Goal: Task Accomplishment & Management: Use online tool/utility

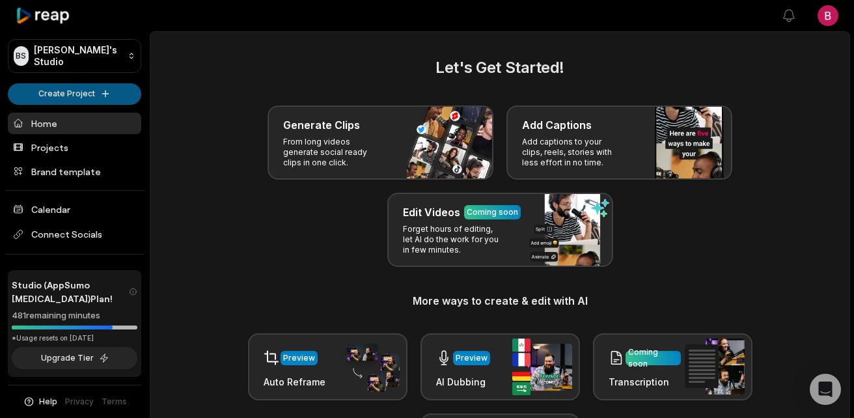
click at [105, 89] on html "BS Brent's Studio Create Project Home Projects Brand template Calendar Connect …" at bounding box center [427, 209] width 854 height 418
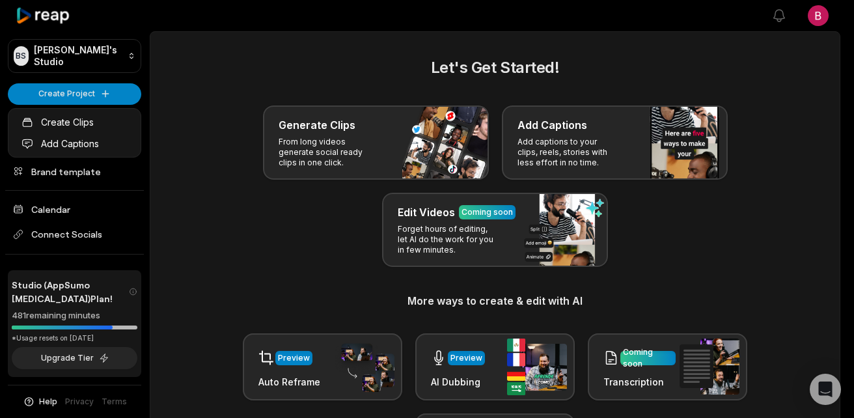
click at [110, 94] on html "BS Brent's Studio Create Project Home Projects Brand template Calendar Connect …" at bounding box center [427, 209] width 854 height 418
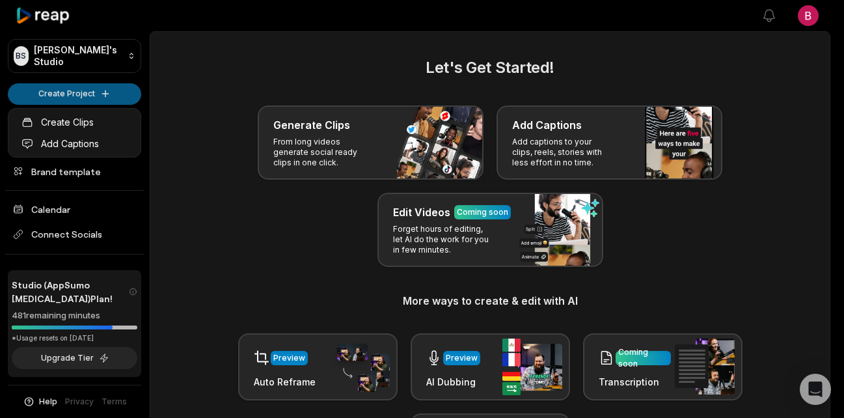
click at [104, 95] on html "BS Brent's Studio Create Project Home Projects Brand template Calendar Connect …" at bounding box center [422, 209] width 844 height 418
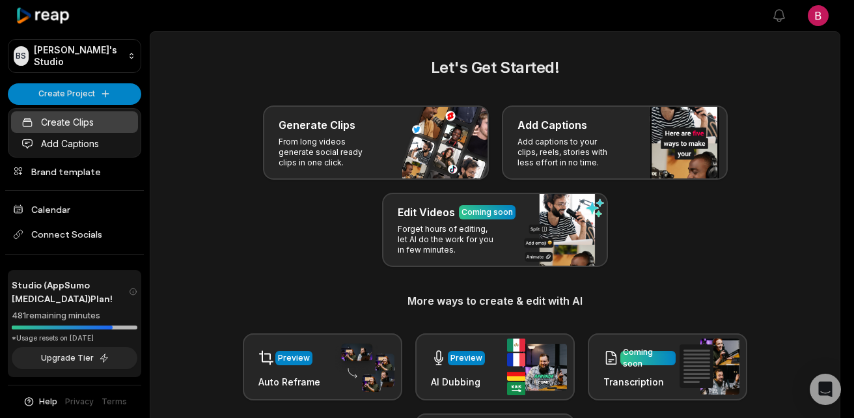
click at [68, 120] on link "Create Clips" at bounding box center [74, 121] width 127 height 21
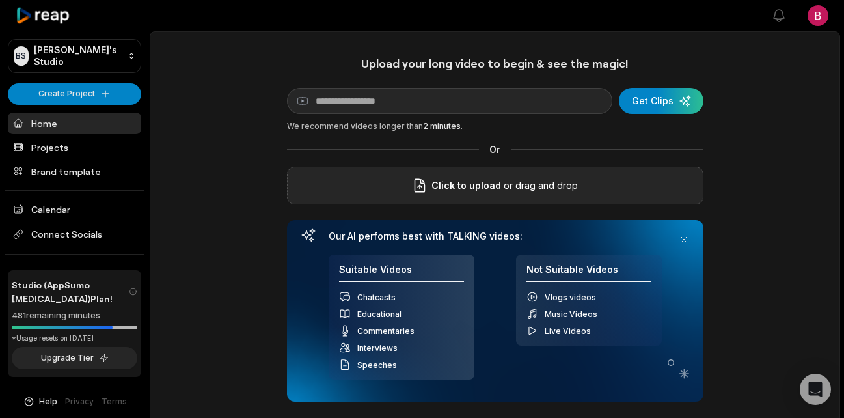
click at [570, 189] on p "or drag and drop" at bounding box center [539, 186] width 77 height 16
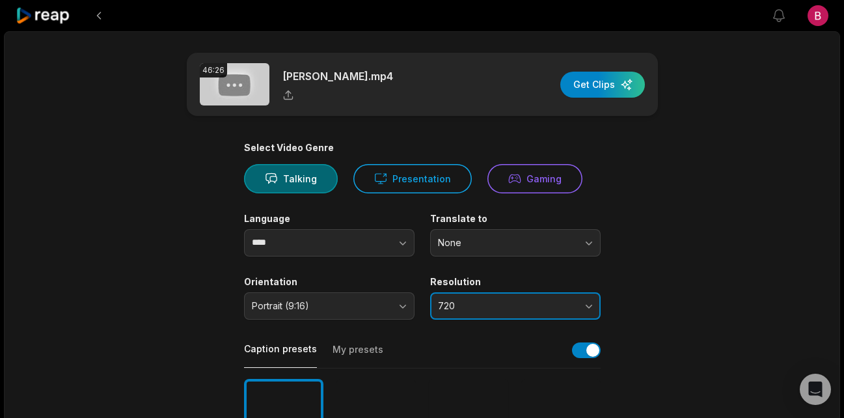
click at [516, 307] on span "720" at bounding box center [506, 306] width 137 height 12
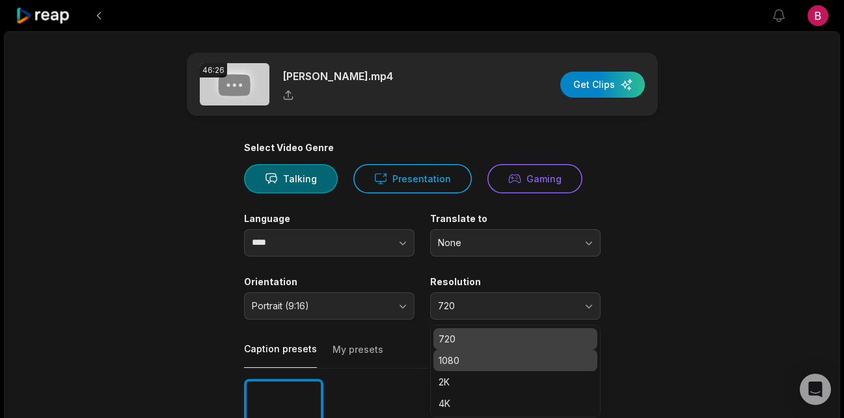
click at [506, 366] on p "1080" at bounding box center [516, 360] width 154 height 14
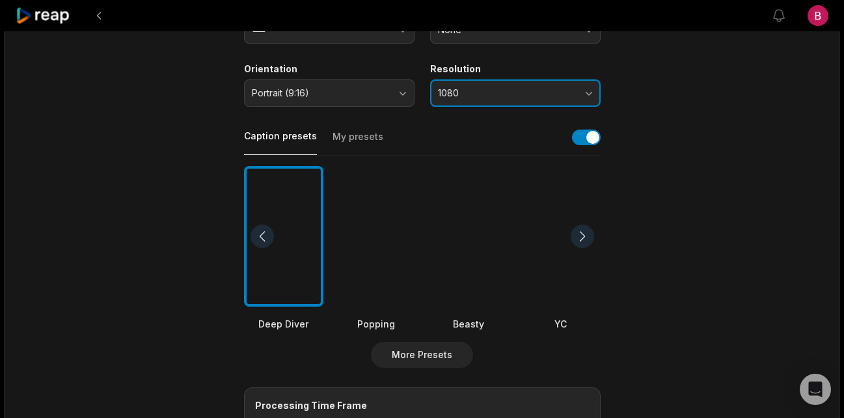
scroll to position [214, 0]
click at [376, 277] on div at bounding box center [376, 235] width 79 height 141
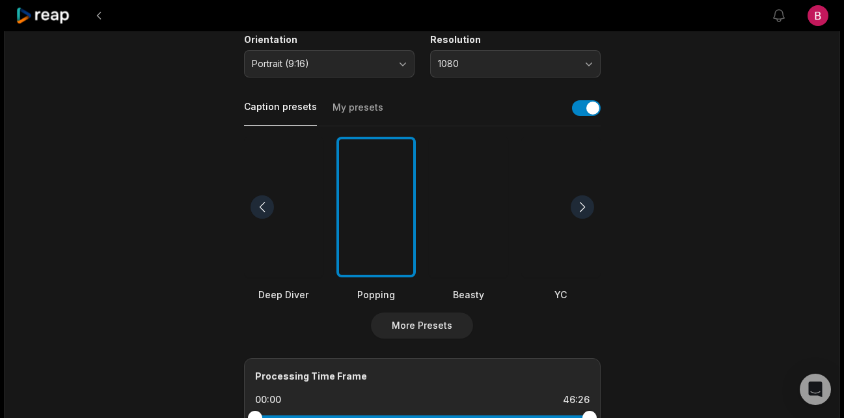
scroll to position [520, 0]
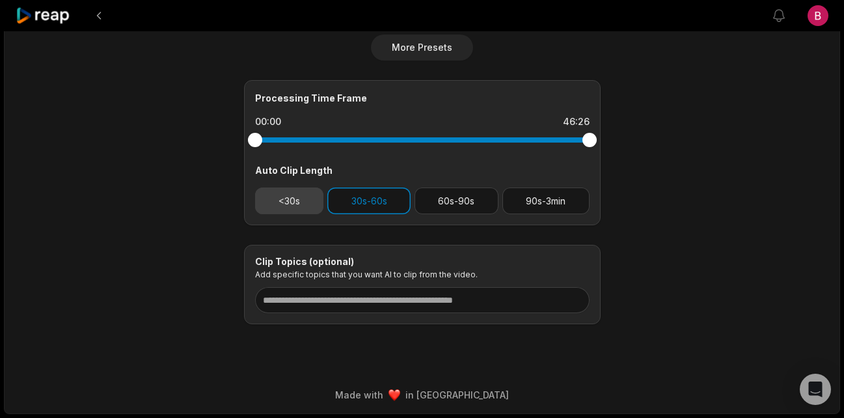
click at [295, 207] on button "<30s" at bounding box center [289, 200] width 69 height 27
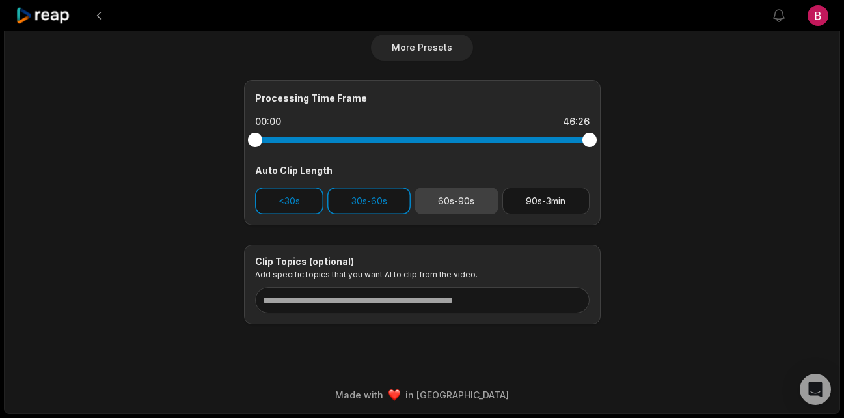
click at [447, 193] on button "60s-90s" at bounding box center [457, 200] width 84 height 27
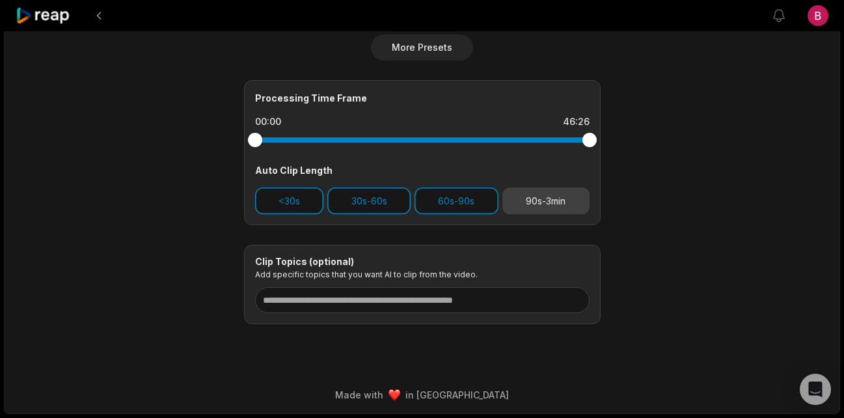
click at [575, 196] on button "90s-3min" at bounding box center [546, 200] width 87 height 27
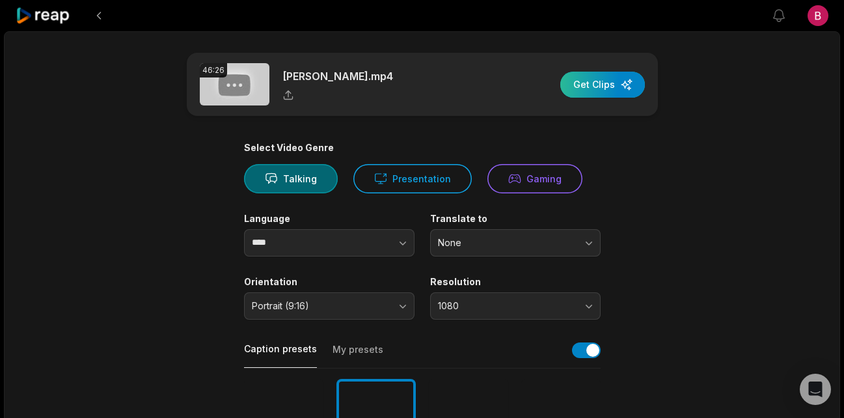
click at [590, 79] on div "button" at bounding box center [603, 85] width 85 height 26
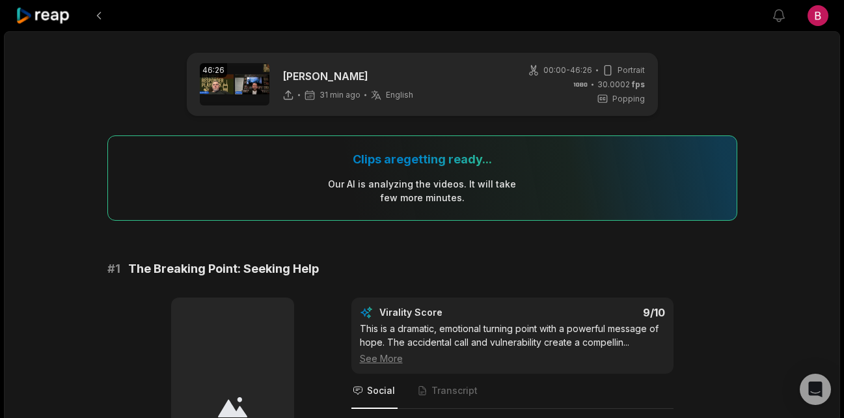
click at [442, 187] on div "Our AI is analyzing the video s . It will take few more minutes." at bounding box center [421, 190] width 189 height 27
click at [98, 21] on button at bounding box center [98, 15] width 23 height 23
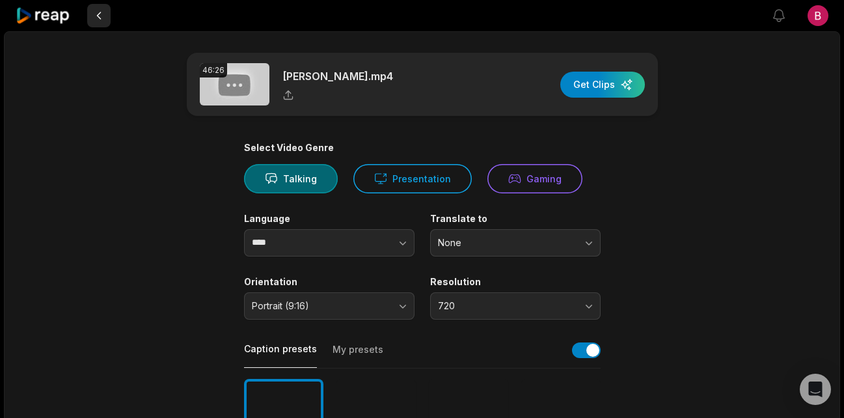
click at [102, 21] on button at bounding box center [98, 15] width 23 height 23
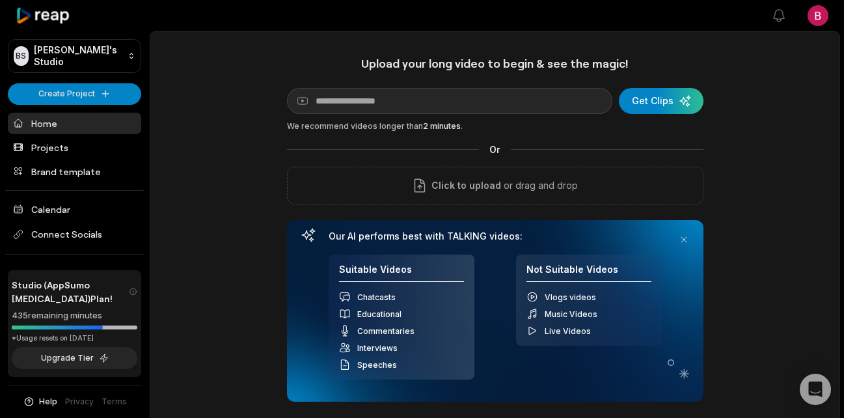
click at [51, 14] on icon at bounding box center [43, 16] width 55 height 18
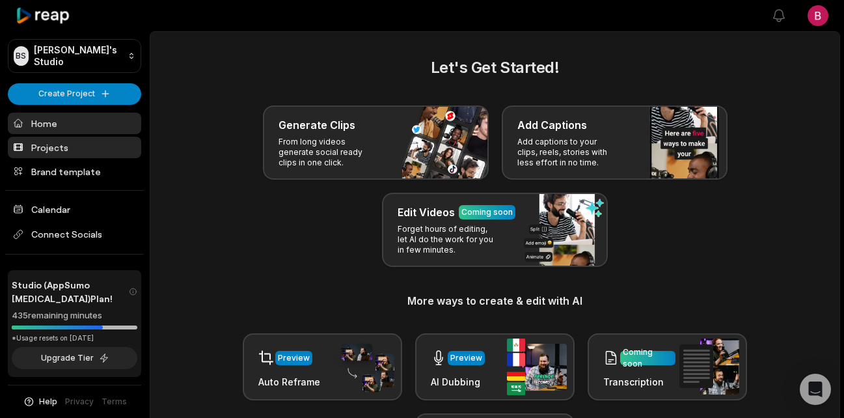
click at [93, 151] on link "Projects" at bounding box center [74, 147] width 133 height 21
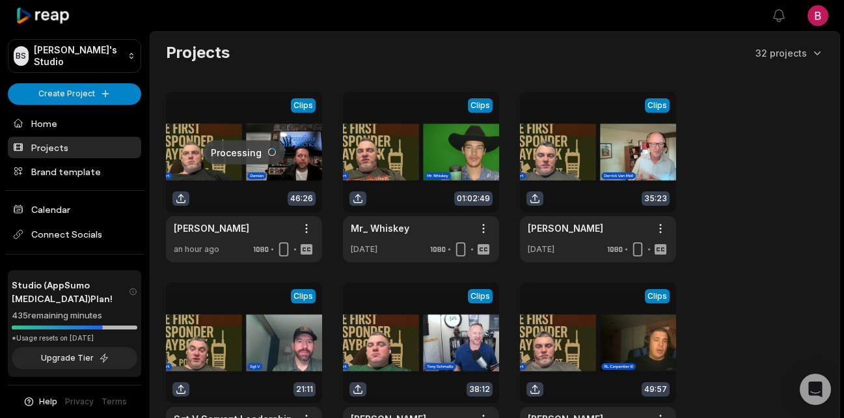
click at [238, 174] on link at bounding box center [244, 177] width 156 height 171
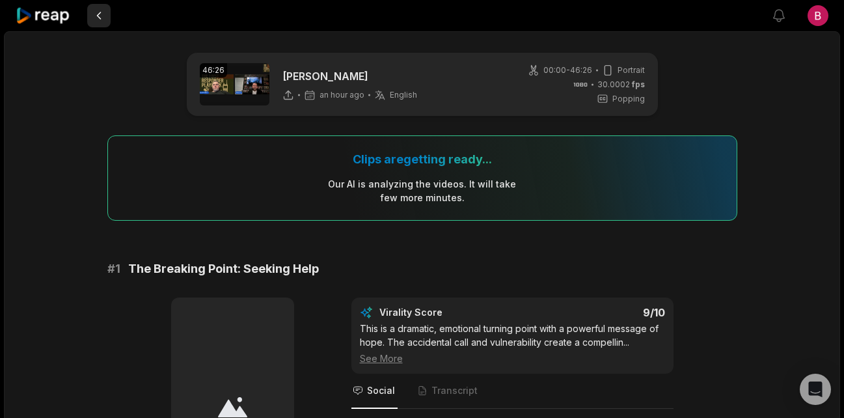
click at [101, 19] on button at bounding box center [98, 15] width 23 height 23
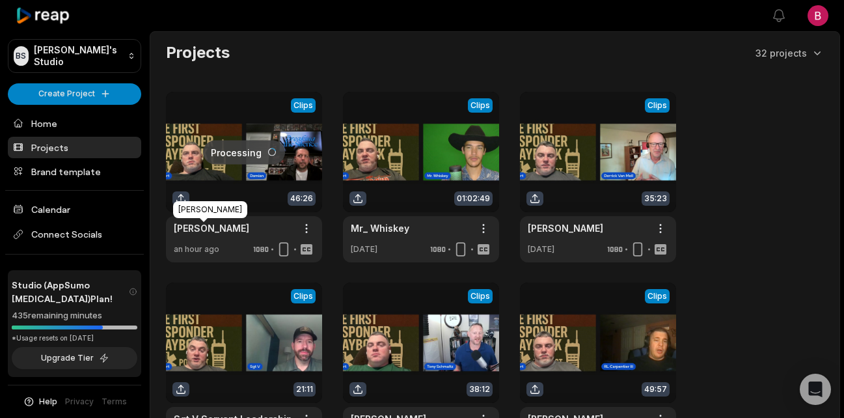
click at [232, 230] on link "[PERSON_NAME]" at bounding box center [212, 228] width 76 height 14
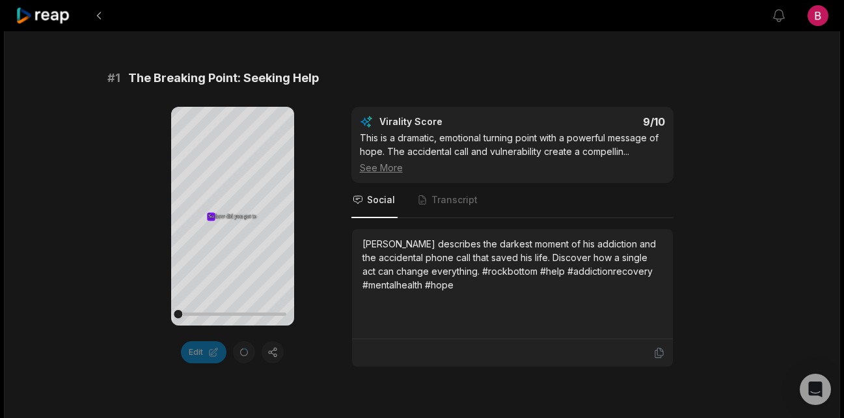
scroll to position [191, 0]
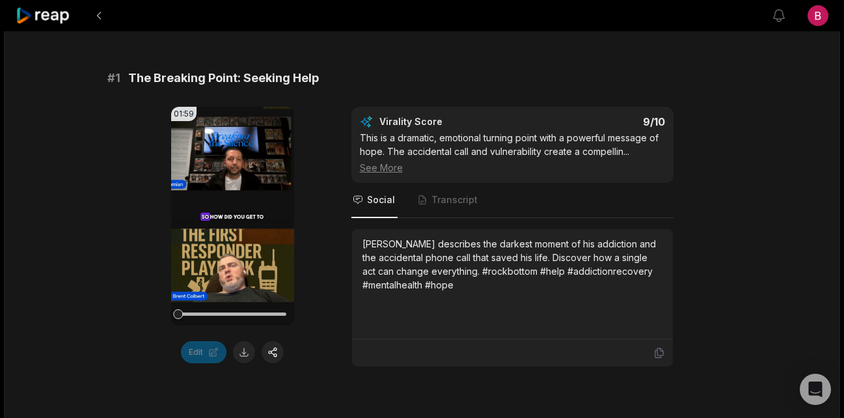
click at [238, 354] on button at bounding box center [244, 352] width 22 height 22
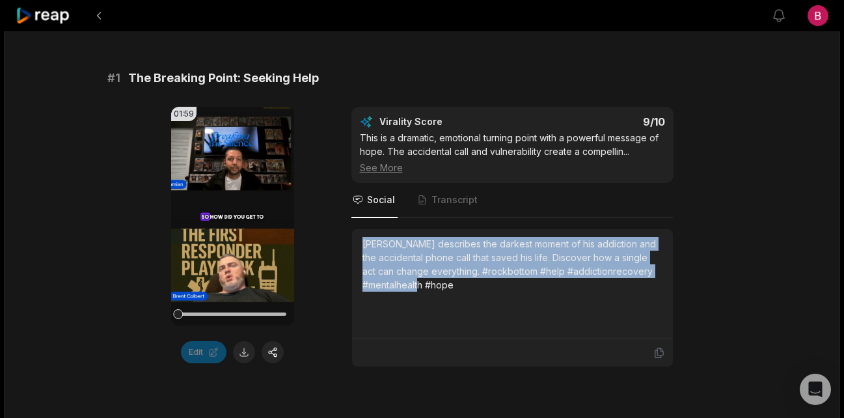
drag, startPoint x: 500, startPoint y: 294, endPoint x: 352, endPoint y: 244, distance: 156.5
click at [352, 244] on div "[PERSON_NAME] describes the darkest moment of his addiction and the accidental …" at bounding box center [512, 284] width 321 height 110
copy div "[PERSON_NAME] describes the darkest moment of his addiction and the accidental …"
